Goal: Check status: Check status

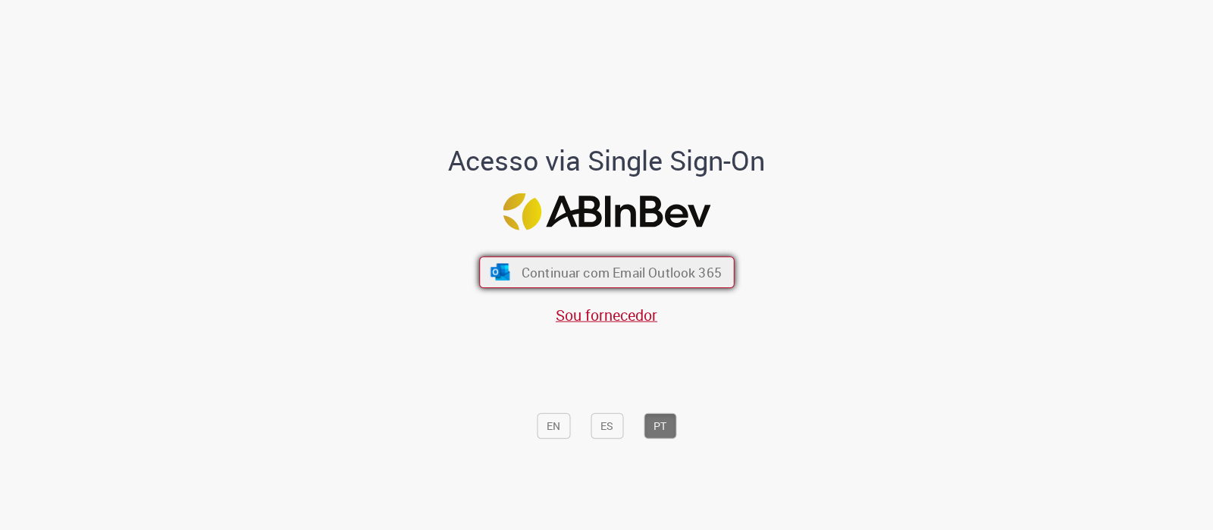
click at [606, 280] on span "Continuar com Email Outlook 365" at bounding box center [621, 272] width 200 height 17
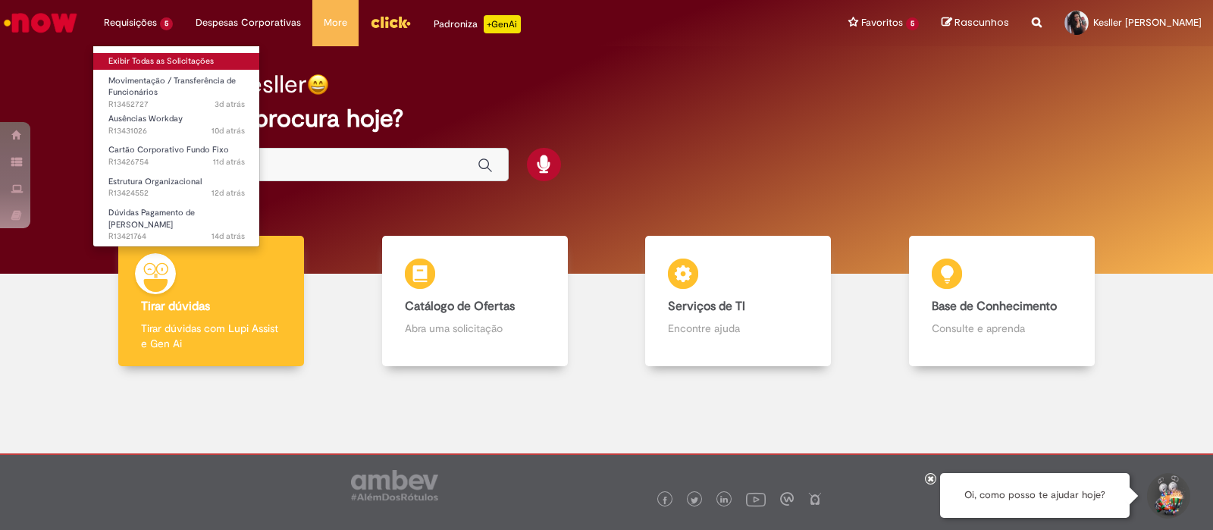
click at [138, 58] on link "Exibir Todas as Solicitações" at bounding box center [176, 61] width 167 height 17
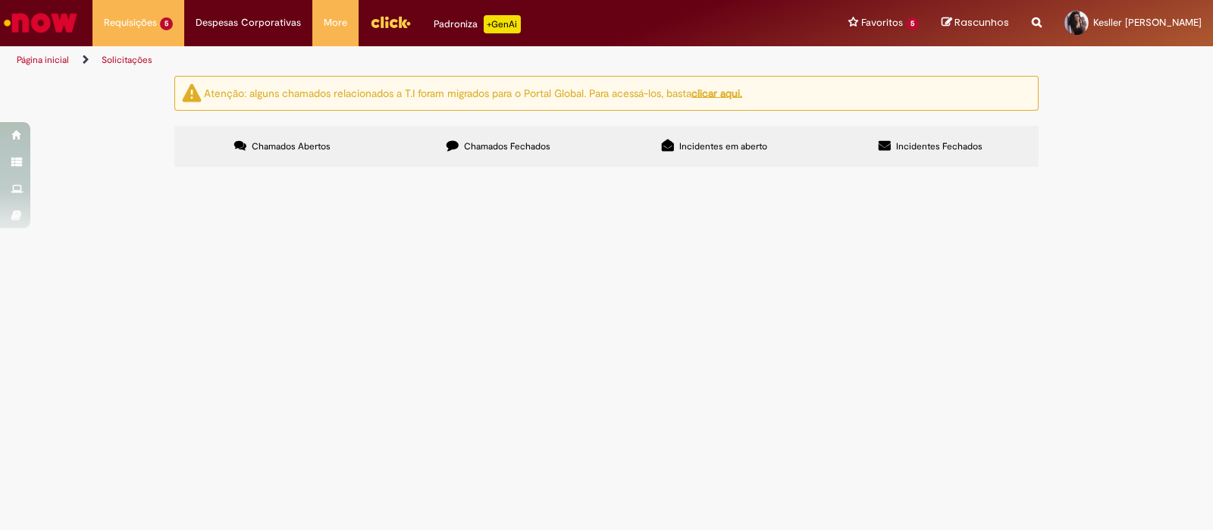
click at [0, 0] on span "Boa tarde, tudo bem? Sou gerente de gente e gestão da unidade e solicito o cart…" at bounding box center [0, 0] width 0 height 0
